Goal: Find specific page/section: Find specific page/section

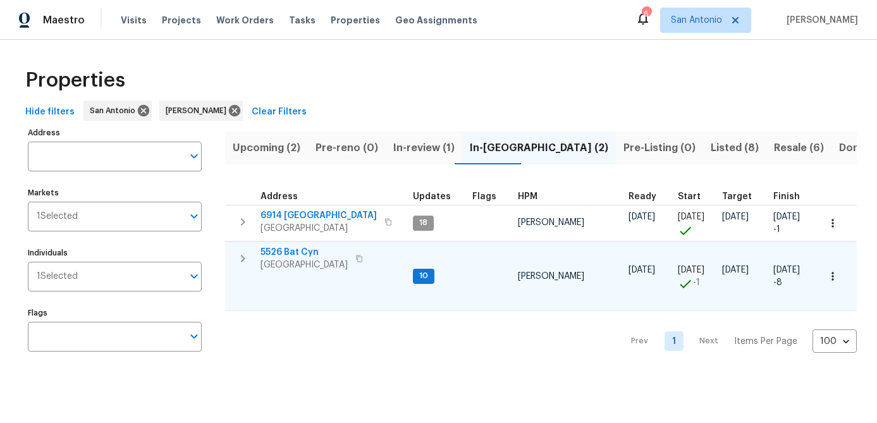
click at [298, 260] on span "San Antonio, TX 78252" at bounding box center [303, 265] width 87 height 13
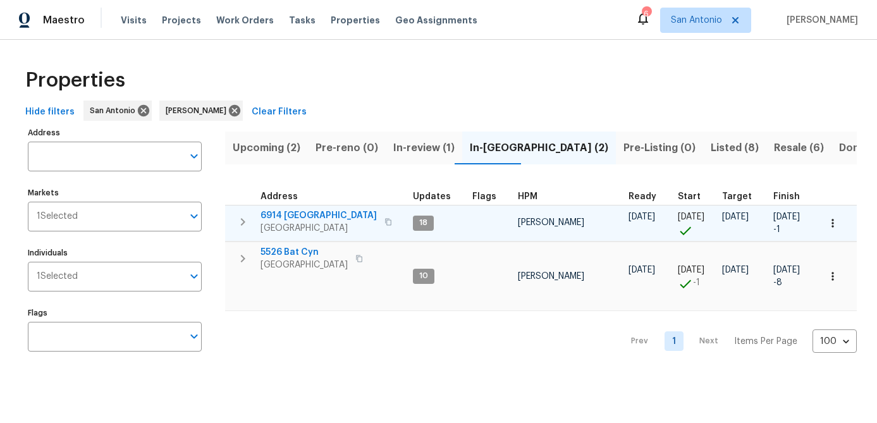
click at [285, 216] on span "6914 Port Bay" at bounding box center [318, 215] width 116 height 13
click at [831, 227] on icon "button" at bounding box center [832, 223] width 13 height 13
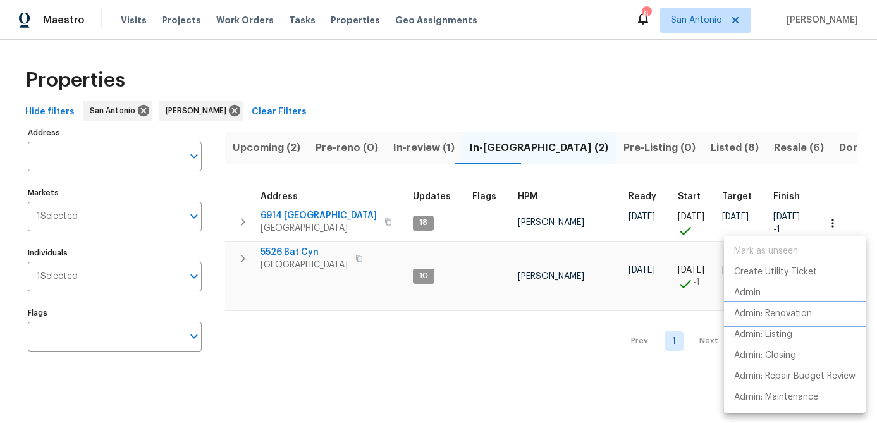
click at [775, 312] on p "Admin: Renovation" at bounding box center [773, 313] width 78 height 13
click at [500, 377] on div at bounding box center [438, 211] width 877 height 423
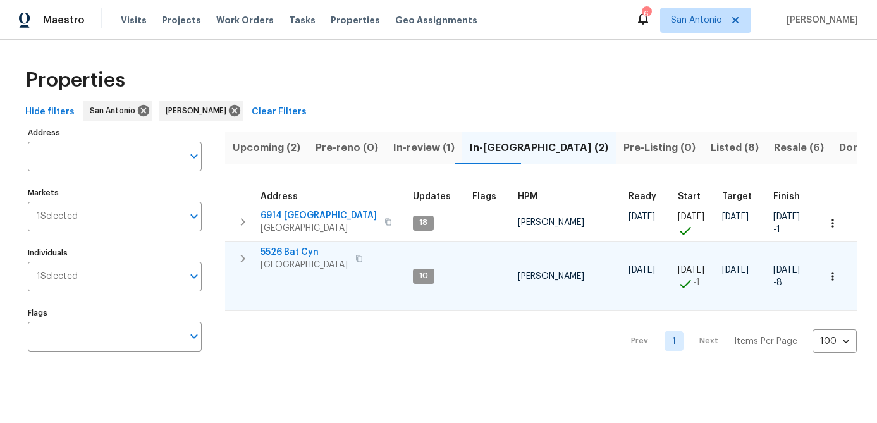
click at [831, 278] on icon "button" at bounding box center [832, 276] width 13 height 13
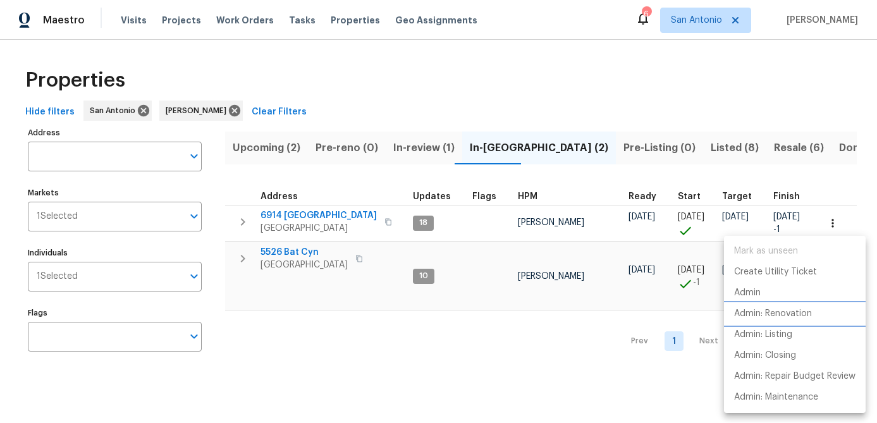
click at [789, 313] on p "Admin: Renovation" at bounding box center [773, 313] width 78 height 13
click at [298, 328] on div at bounding box center [438, 211] width 877 height 423
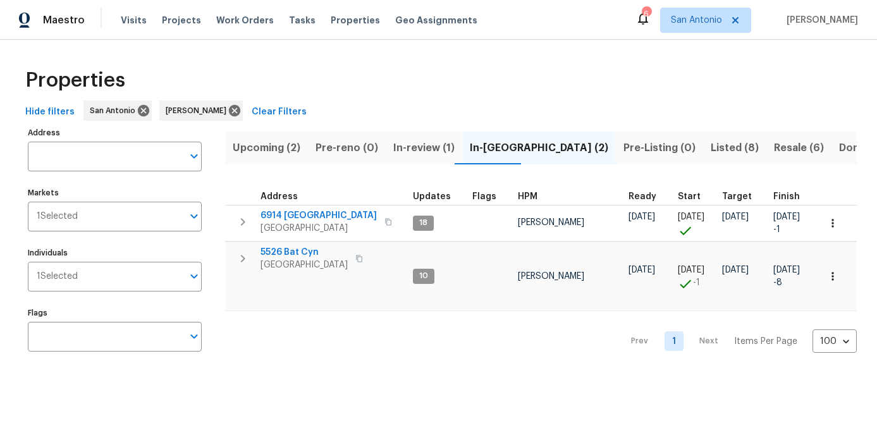
click at [266, 139] on span "Upcoming (2)" at bounding box center [267, 148] width 68 height 18
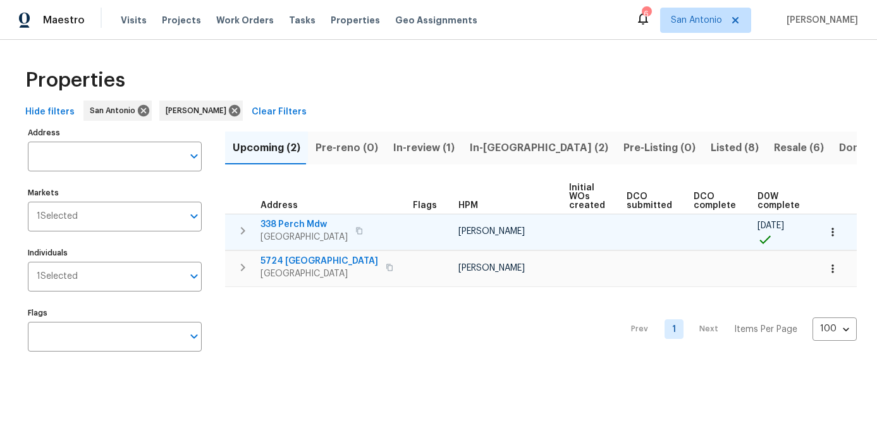
click at [838, 223] on button "button" at bounding box center [833, 232] width 28 height 28
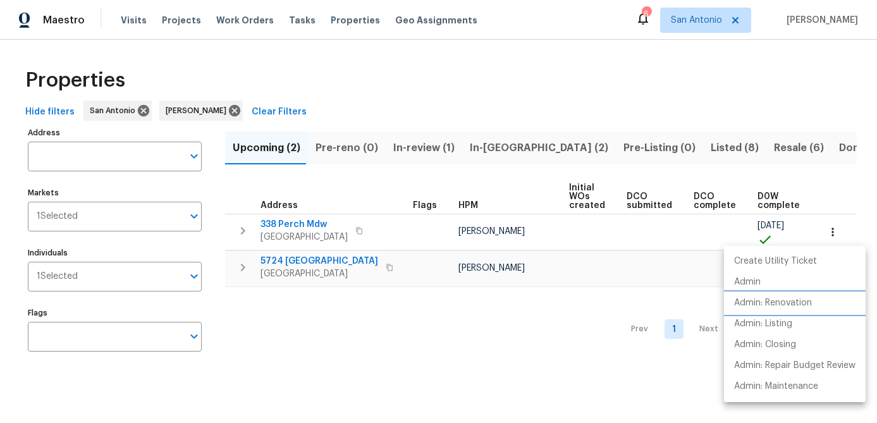
click at [802, 301] on p "Admin: Renovation" at bounding box center [773, 303] width 78 height 13
click at [403, 362] on div at bounding box center [438, 211] width 877 height 423
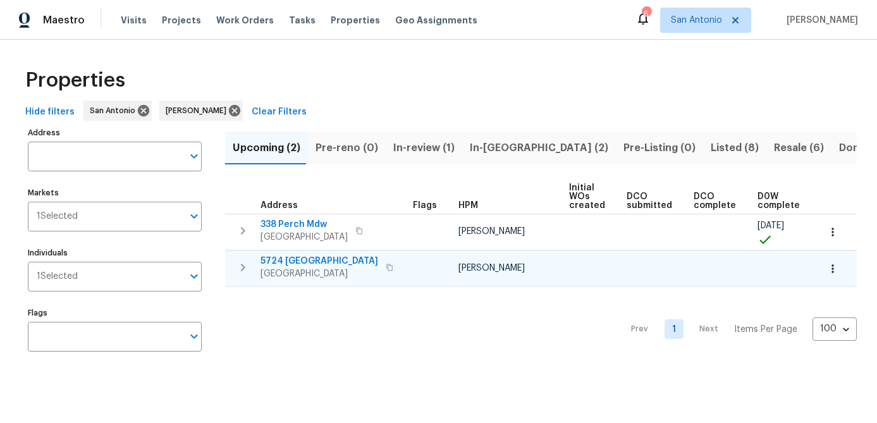
click at [837, 269] on icon "button" at bounding box center [832, 268] width 13 height 13
click at [543, 353] on div at bounding box center [438, 211] width 877 height 423
click at [287, 265] on span "5724 Columbia" at bounding box center [319, 261] width 118 height 13
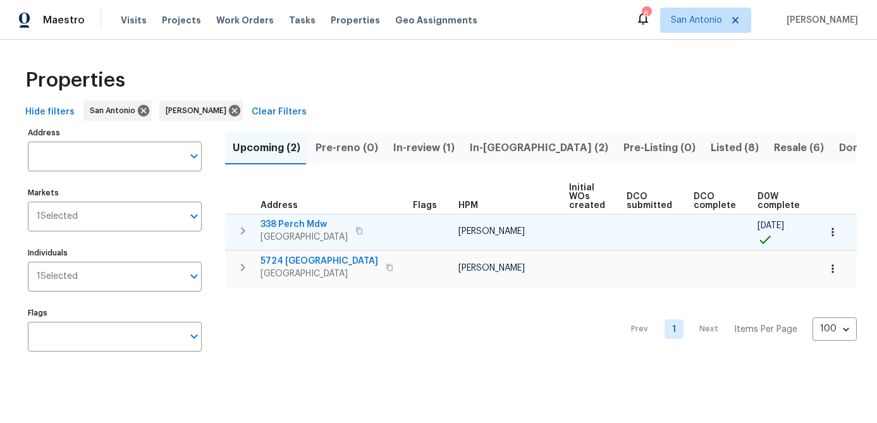
click at [290, 229] on span "338 Perch Mdw" at bounding box center [303, 224] width 87 height 13
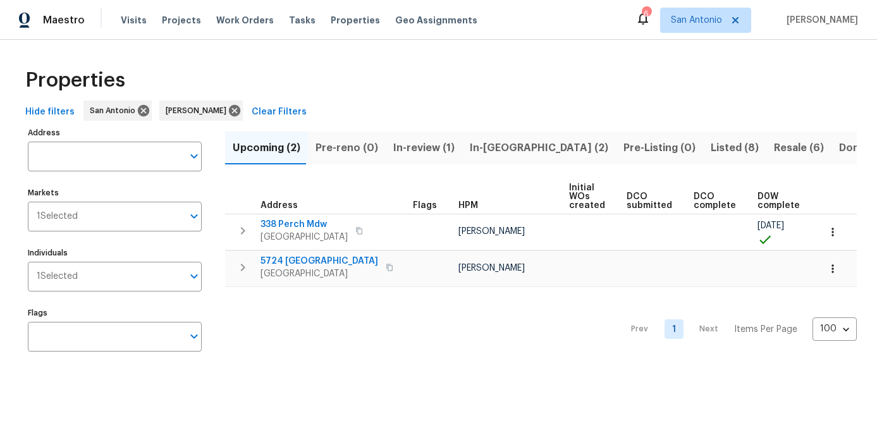
click at [418, 147] on span "In-review (1)" at bounding box center [423, 148] width 61 height 18
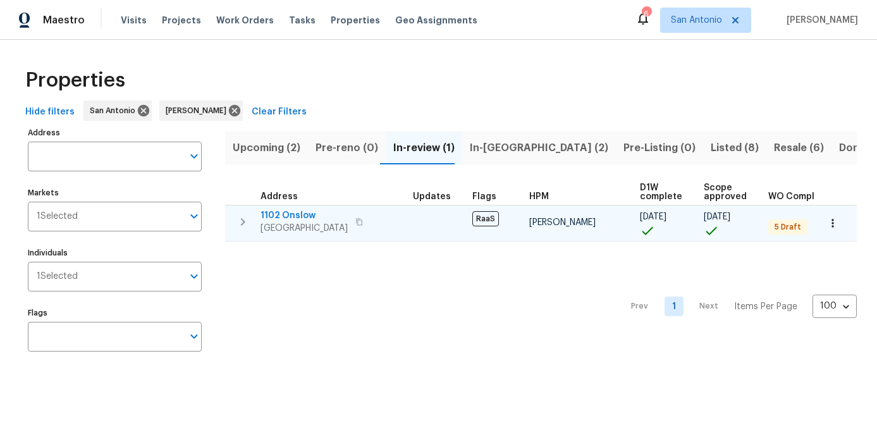
click at [295, 215] on span "1102 Onslow" at bounding box center [303, 215] width 87 height 13
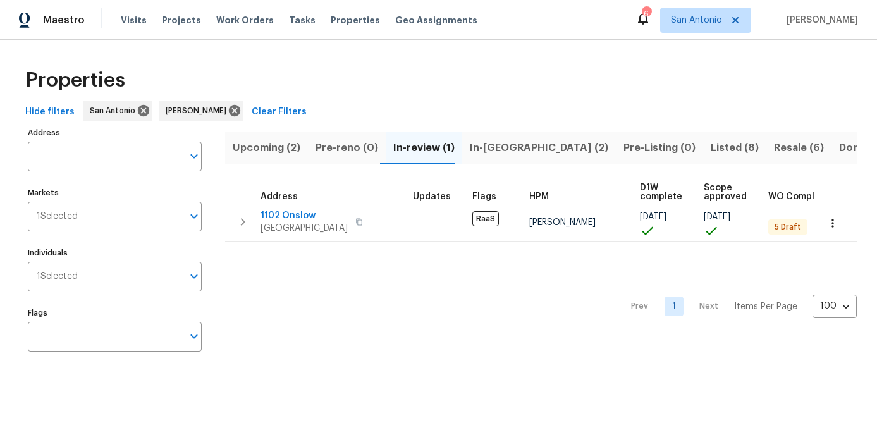
click at [711, 145] on span "Listed (8)" at bounding box center [735, 148] width 48 height 18
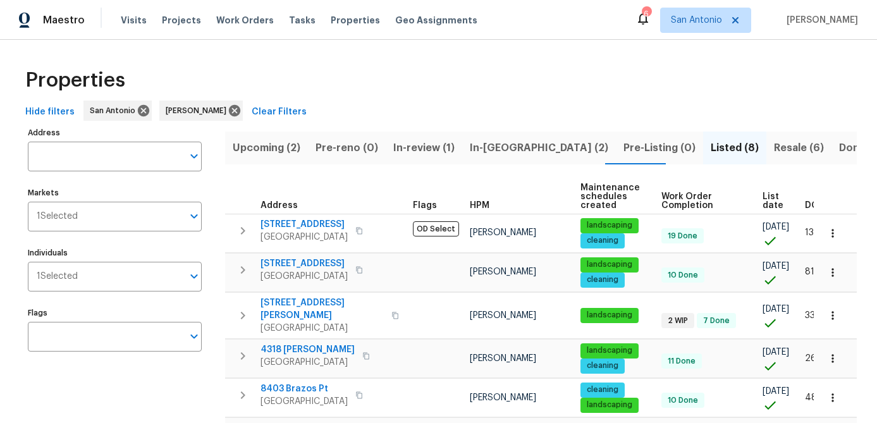
scroll to position [160, 0]
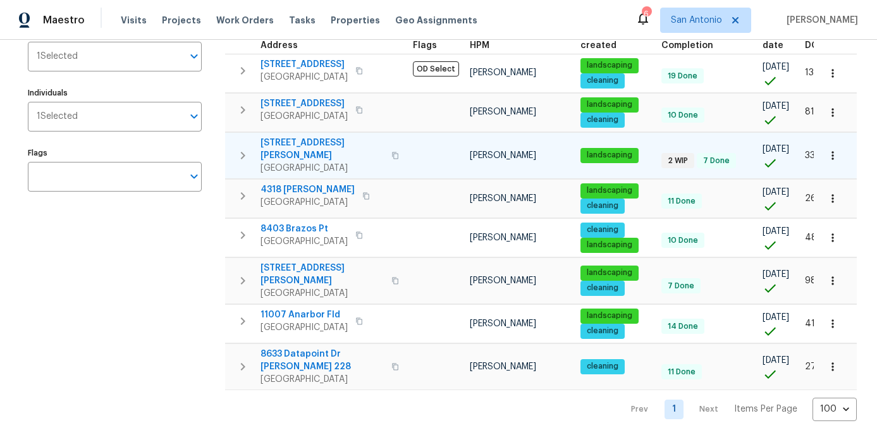
click at [290, 152] on span "3831 Harry Wurzbach Rd Bldg 16" at bounding box center [321, 149] width 123 height 25
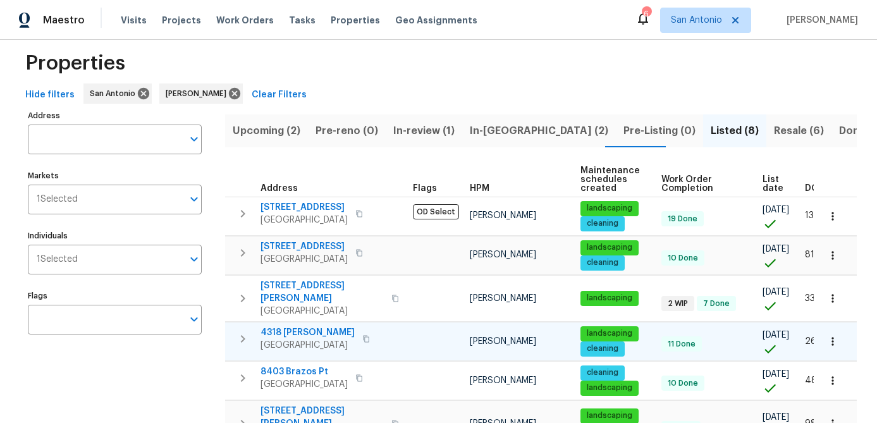
scroll to position [0, 0]
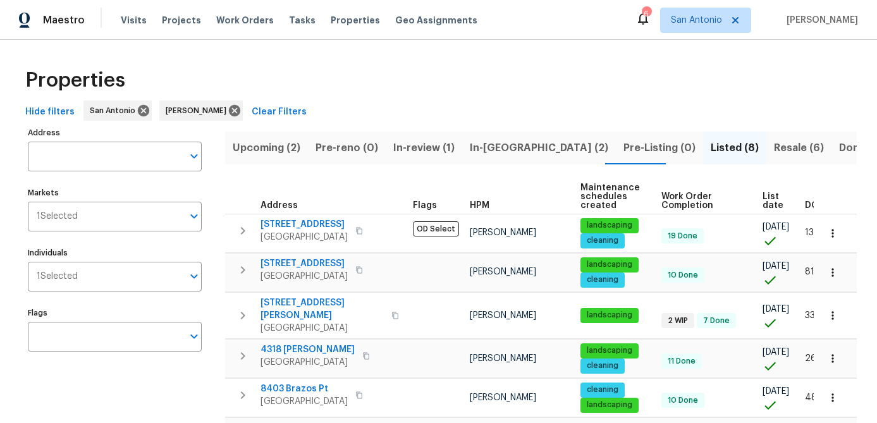
click at [774, 147] on span "Resale (6)" at bounding box center [799, 148] width 50 height 18
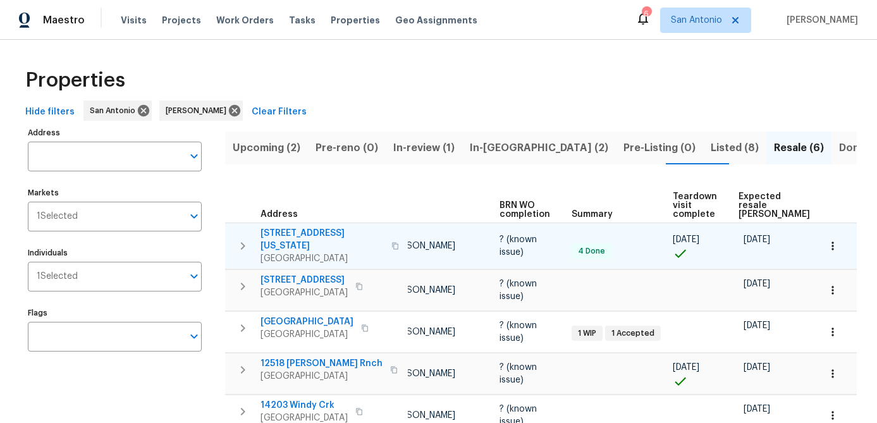
scroll to position [0, 109]
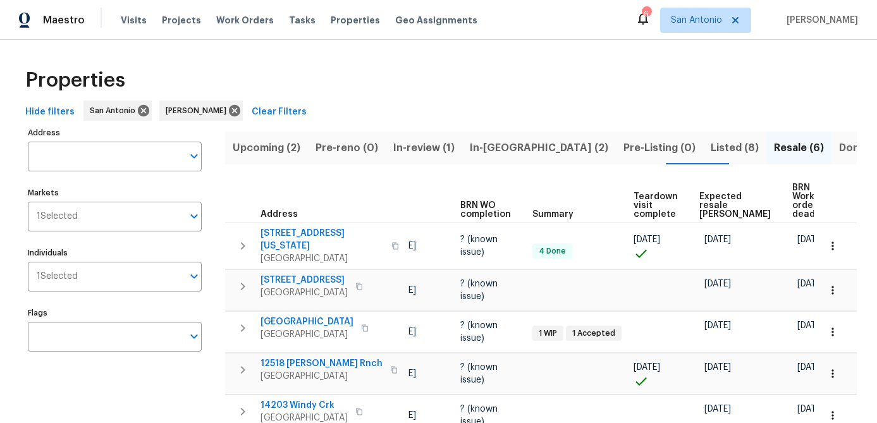
click at [701, 207] on span "Expected resale COE" at bounding box center [734, 205] width 71 height 27
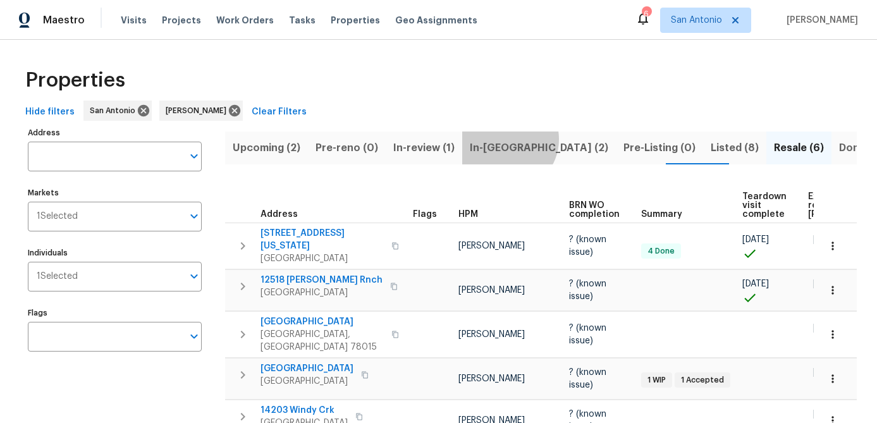
click at [500, 139] on span "In-reno (2)" at bounding box center [539, 148] width 138 height 18
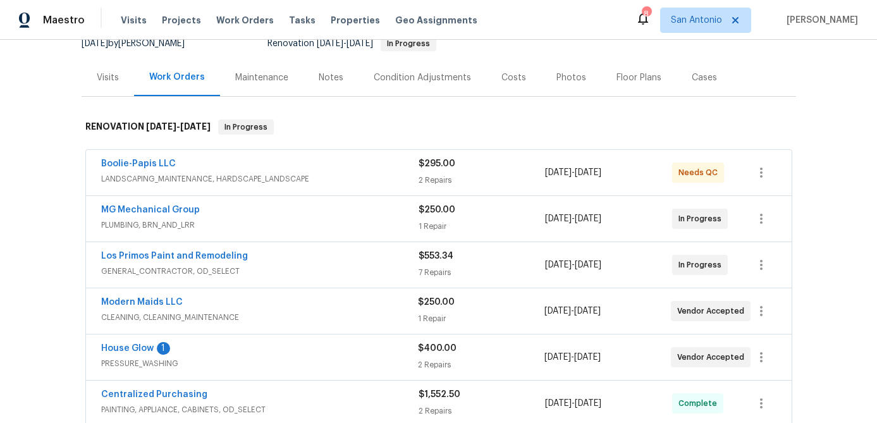
scroll to position [174, 0]
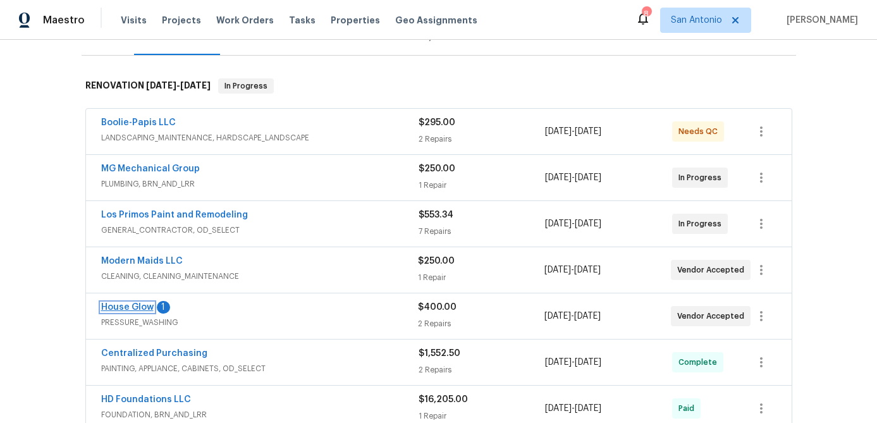
click at [116, 305] on link "House Glow" at bounding box center [127, 307] width 52 height 9
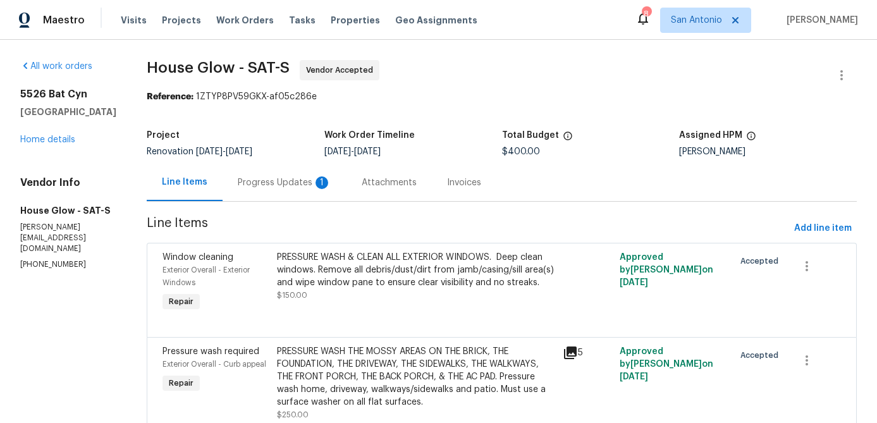
click at [279, 186] on div "Progress Updates 1" at bounding box center [285, 182] width 94 height 13
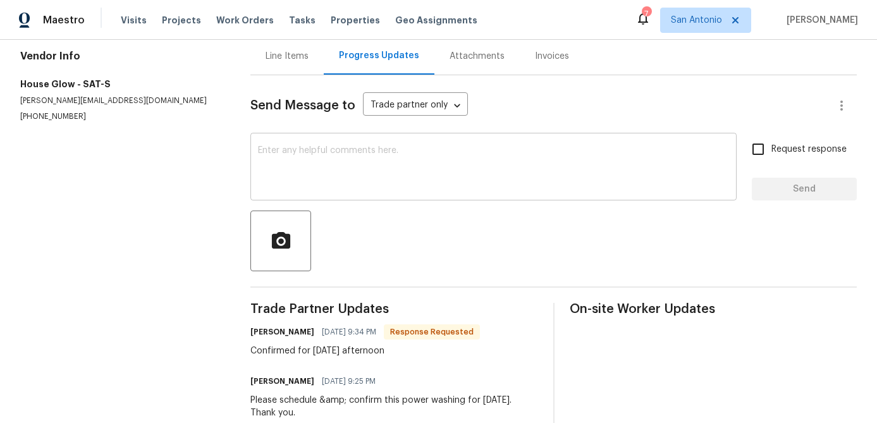
scroll to position [114, 0]
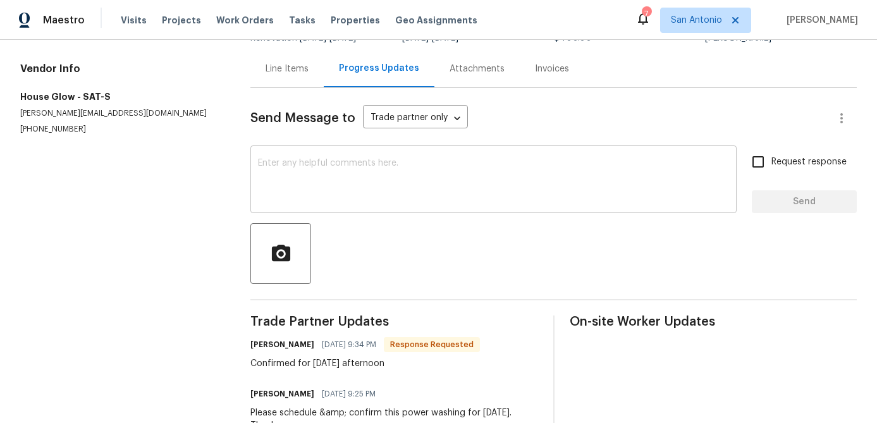
click at [333, 203] on div "x ​" at bounding box center [493, 181] width 486 height 64
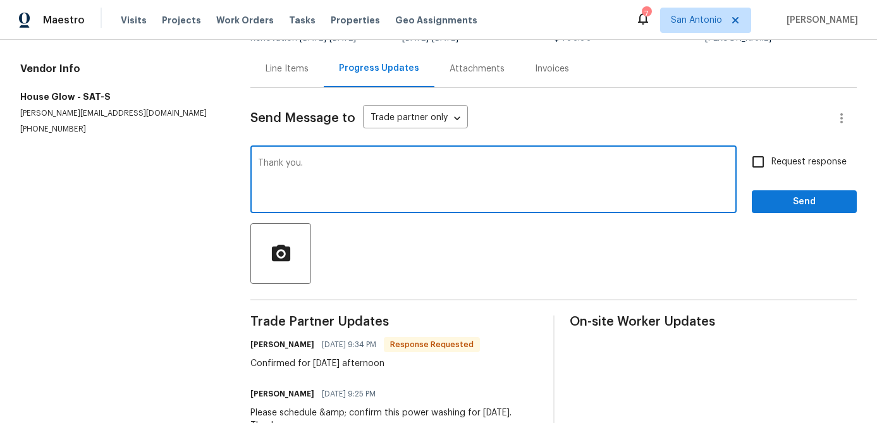
type textarea "Thank you."
click at [769, 211] on button "Send" at bounding box center [804, 201] width 105 height 23
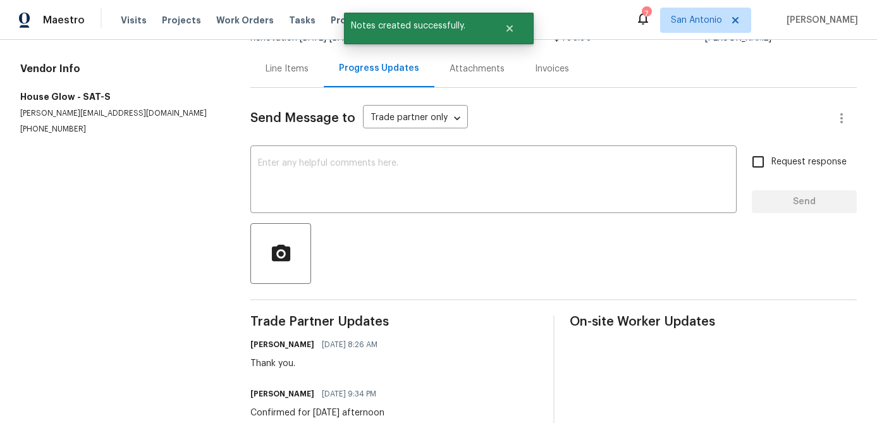
scroll to position [0, 0]
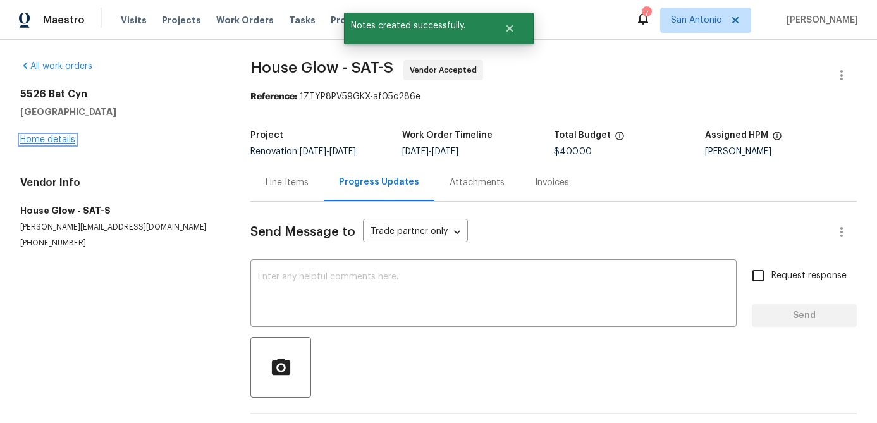
click at [51, 138] on link "Home details" at bounding box center [47, 139] width 55 height 9
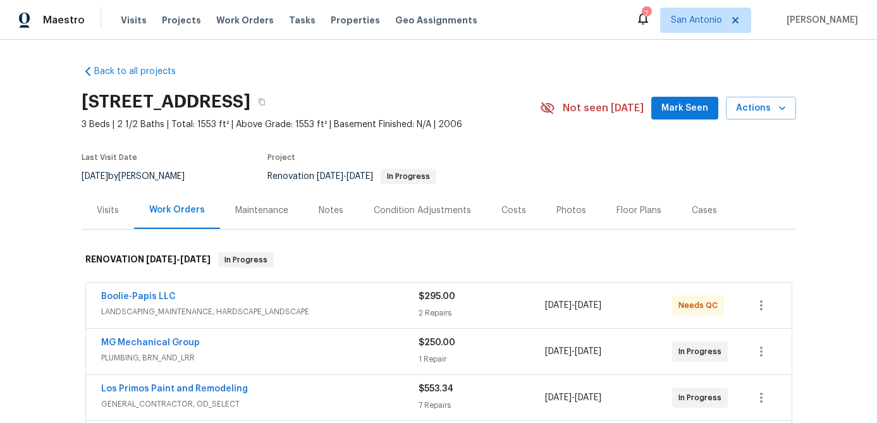
click at [696, 108] on span "Mark Seen" at bounding box center [684, 109] width 47 height 16
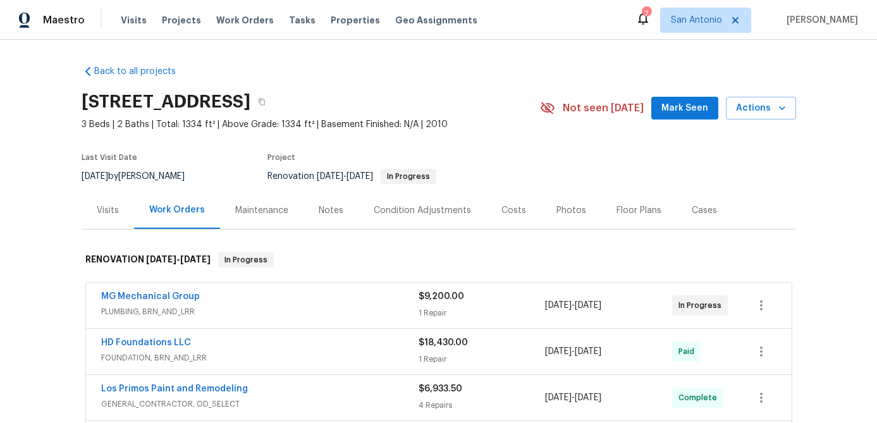
click at [687, 109] on span "Mark Seen" at bounding box center [684, 109] width 47 height 16
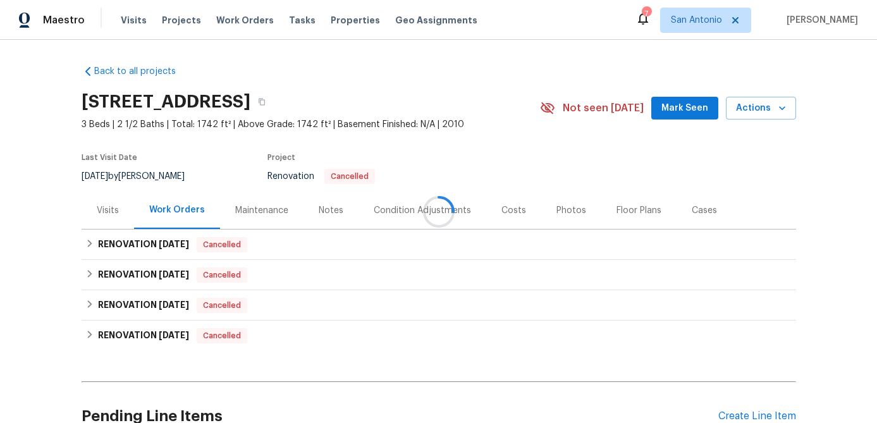
click at [687, 108] on span "Mark Seen" at bounding box center [684, 109] width 47 height 16
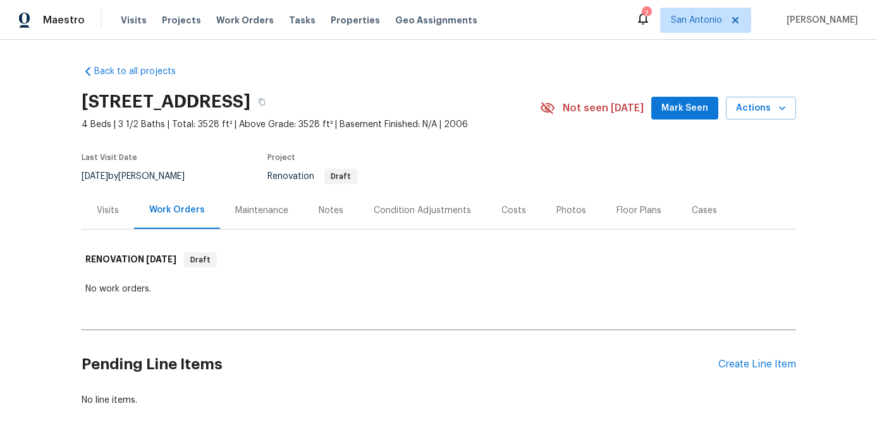
click at [683, 109] on span "Mark Seen" at bounding box center [684, 109] width 47 height 16
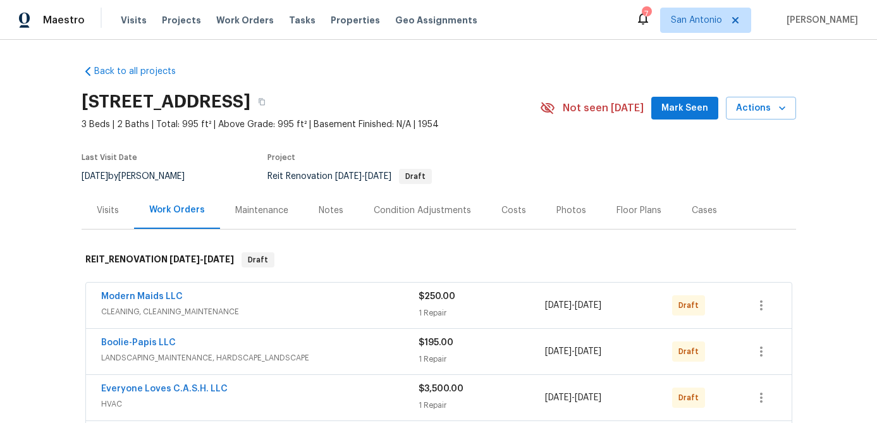
click at [677, 105] on span "Mark Seen" at bounding box center [684, 109] width 47 height 16
click at [323, 215] on div "Notes" at bounding box center [331, 210] width 25 height 13
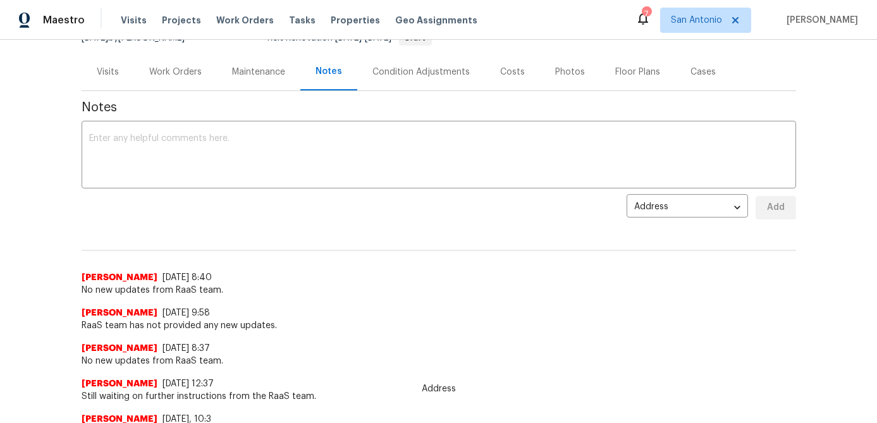
scroll to position [140, 0]
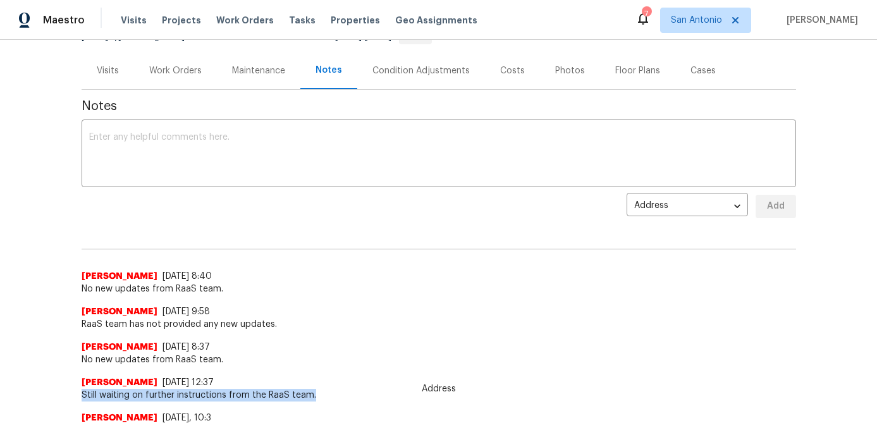
drag, startPoint x: 312, startPoint y: 398, endPoint x: 83, endPoint y: 395, distance: 228.9
click at [82, 395] on span "Still waiting on further instructions from the RaaS team." at bounding box center [439, 395] width 714 height 13
copy span "Still waiting on further instructions from the RaaS team."
click at [124, 152] on textarea at bounding box center [438, 155] width 699 height 44
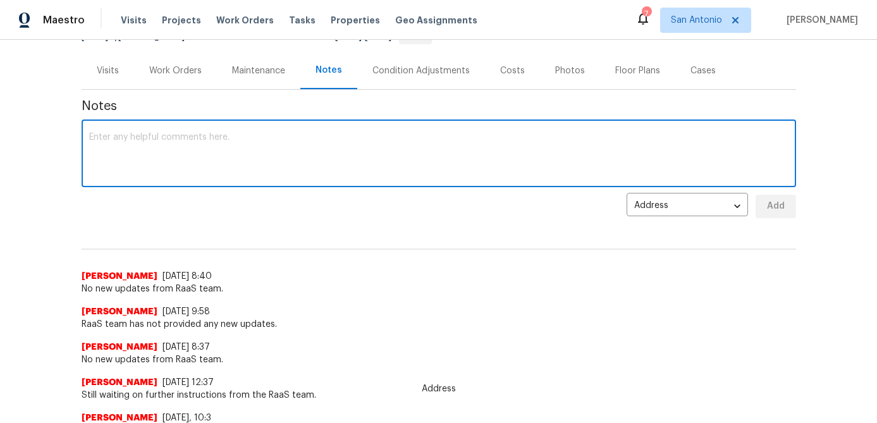
paste textarea "Still waiting on further instructions from the RaaS team."
type textarea "Still waiting on further instructions from the RaaS team."
click at [790, 202] on button "Add" at bounding box center [776, 206] width 40 height 23
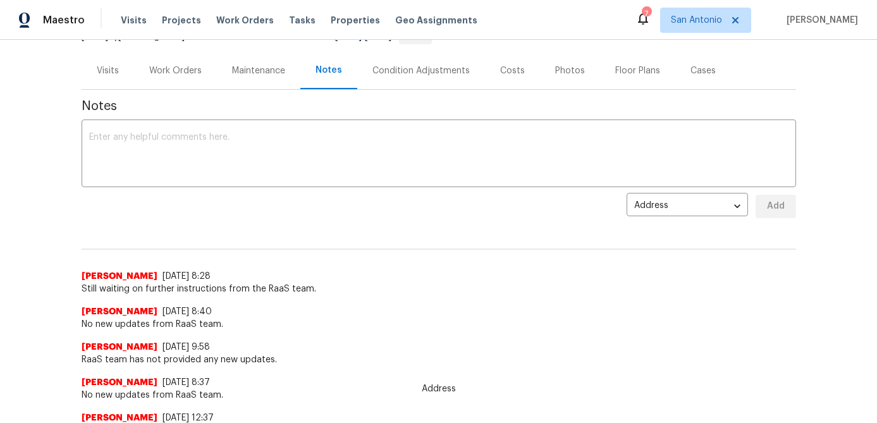
scroll to position [0, 0]
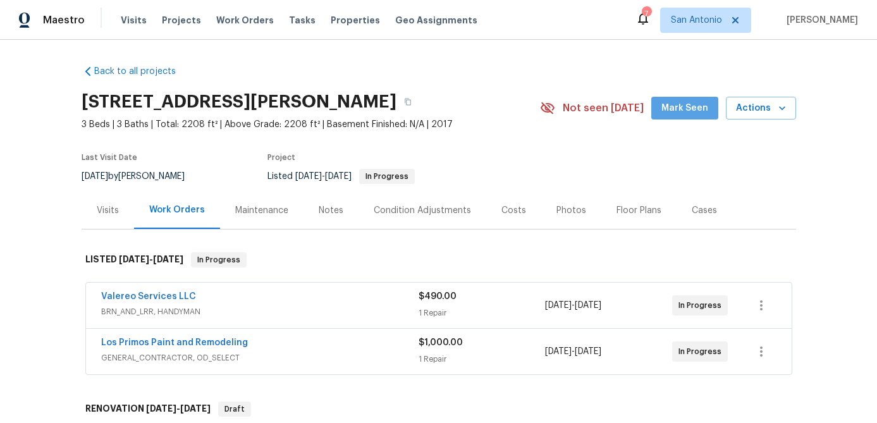
click at [695, 116] on span "Mark Seen" at bounding box center [684, 109] width 47 height 16
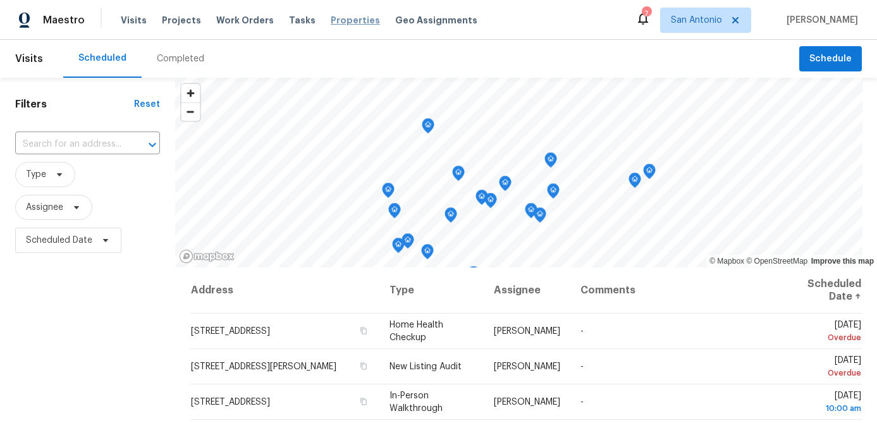
click at [332, 25] on span "Properties" at bounding box center [355, 20] width 49 height 13
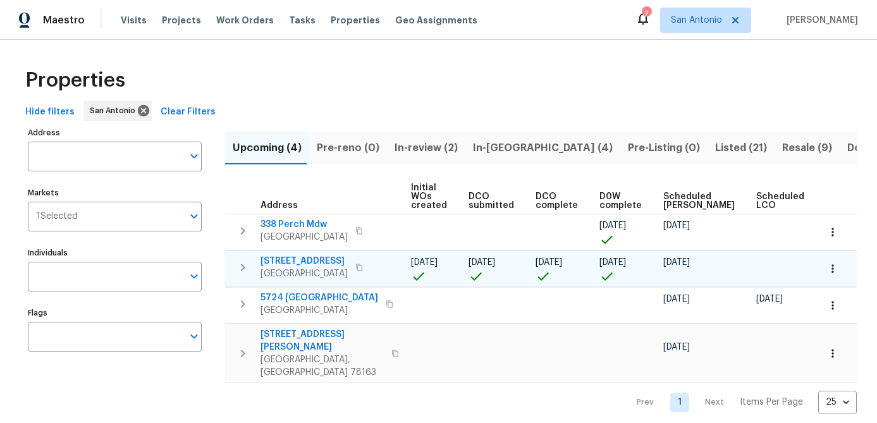
scroll to position [0, 173]
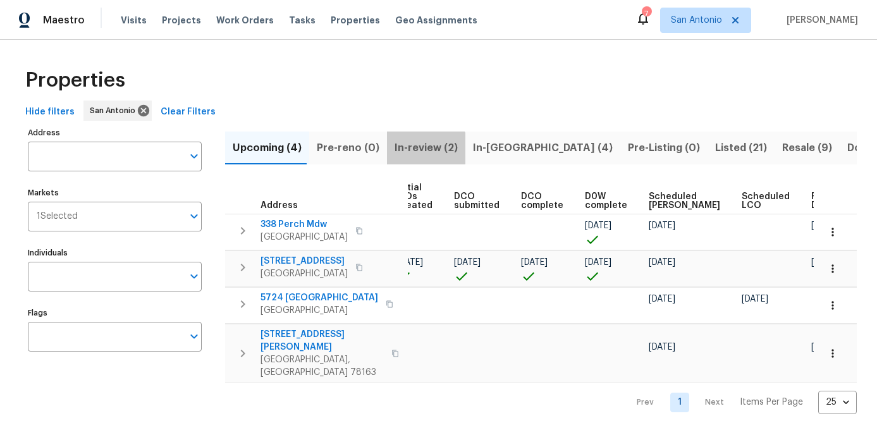
click at [417, 156] on span "In-review (2)" at bounding box center [426, 148] width 63 height 18
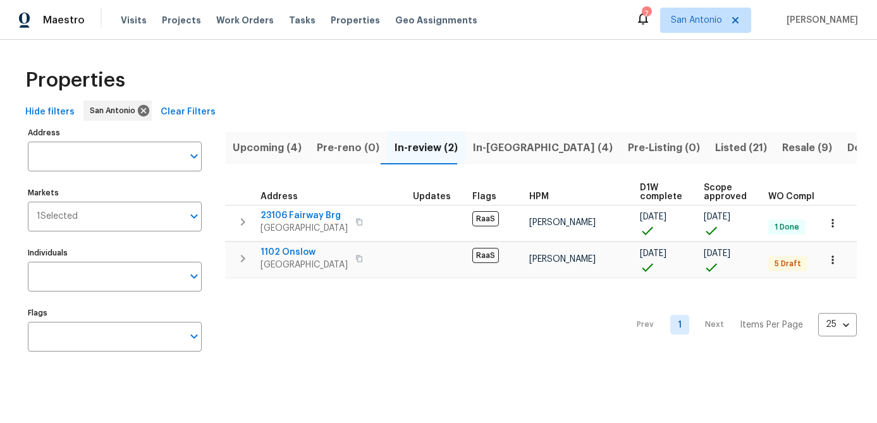
click at [486, 149] on span "In-reno (4)" at bounding box center [543, 148] width 140 height 18
